Goal: Task Accomplishment & Management: Use online tool/utility

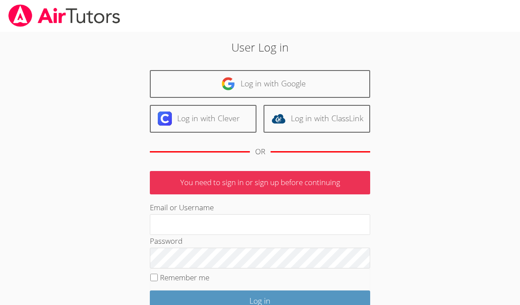
click at [348, 178] on p "You need to sign in or sign up before continuing" at bounding box center [260, 182] width 220 height 23
click at [369, 175] on p "You need to sign in or sign up before continuing" at bounding box center [260, 182] width 220 height 23
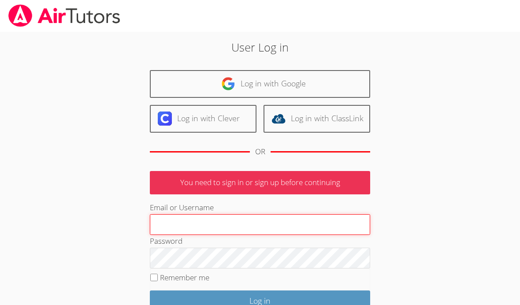
click at [237, 219] on input "Email or Username" at bounding box center [260, 224] width 220 height 21
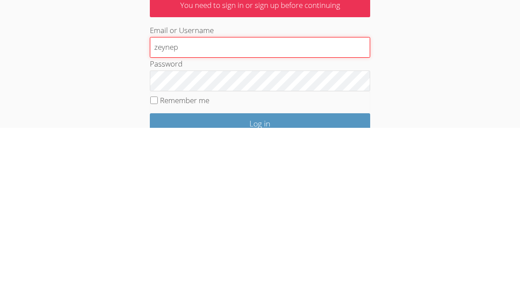
type input "zeynep"
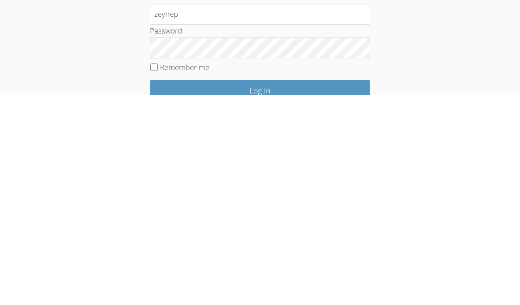
click at [369, 290] on input "Log in" at bounding box center [260, 300] width 220 height 21
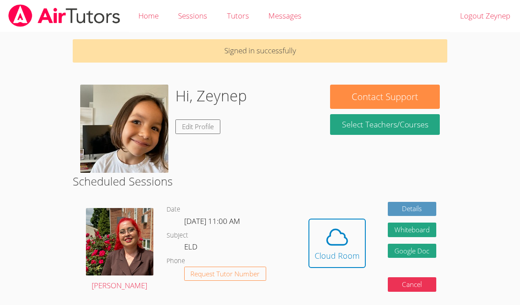
click at [334, 244] on icon at bounding box center [337, 237] width 25 height 25
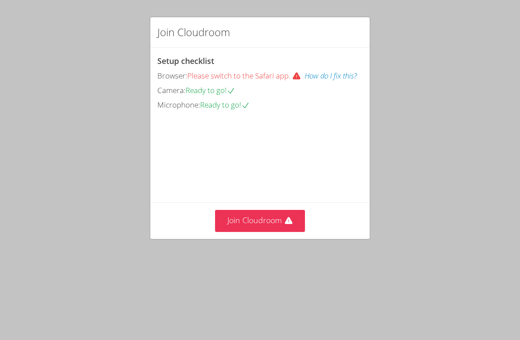
click at [297, 231] on button "Join Cloudroom" at bounding box center [260, 221] width 90 height 22
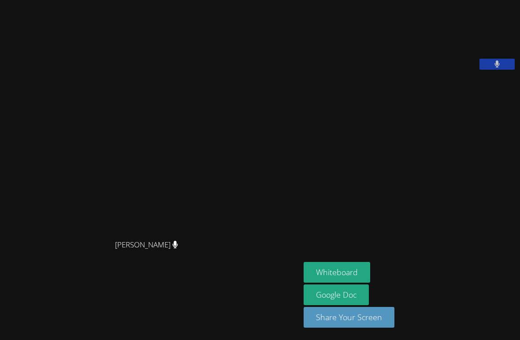
click at [303, 282] on button "Whiteboard" at bounding box center [336, 272] width 66 height 21
